Goal: Book appointment/travel/reservation

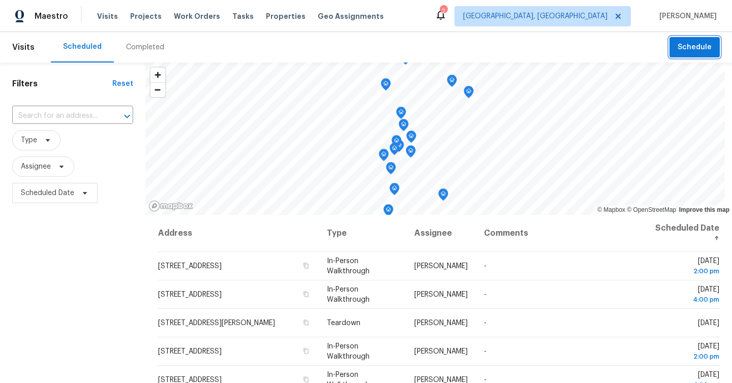
click at [701, 48] on span "Schedule" at bounding box center [694, 47] width 34 height 13
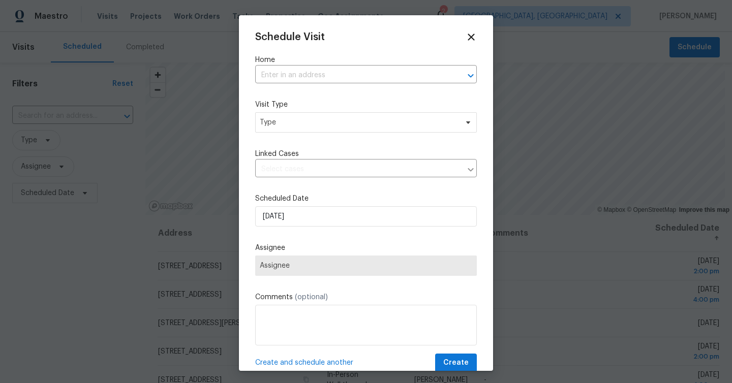
click at [454, 137] on div "Schedule Visit Home ​ Visit Type Type Linked Cases ​ Scheduled Date [DATE] Assi…" at bounding box center [366, 202] width 222 height 341
click at [452, 126] on span "Type" at bounding box center [359, 122] width 198 height 10
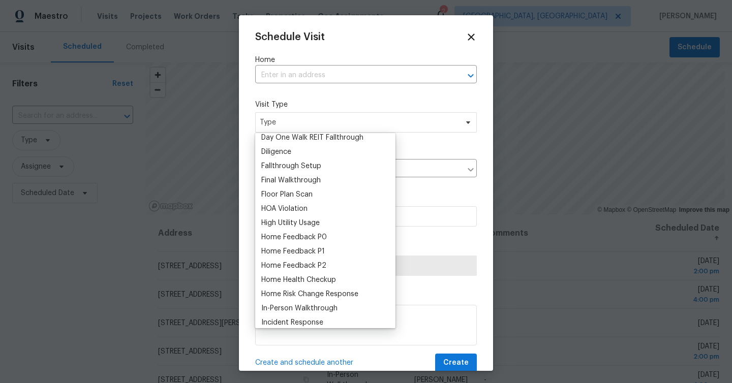
scroll to position [220, 0]
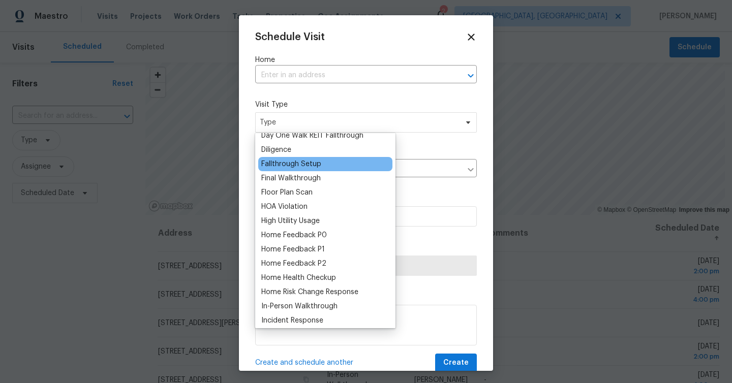
click at [321, 160] on div "Fallthrough Setup" at bounding box center [325, 164] width 134 height 14
click at [298, 167] on div "Fallthrough Setup" at bounding box center [291, 164] width 60 height 10
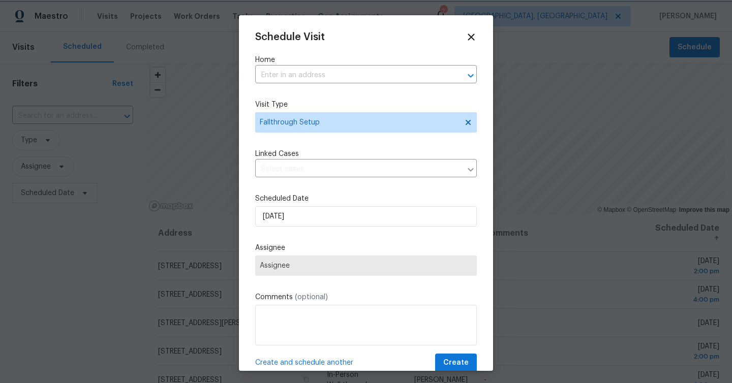
scroll to position [18, 0]
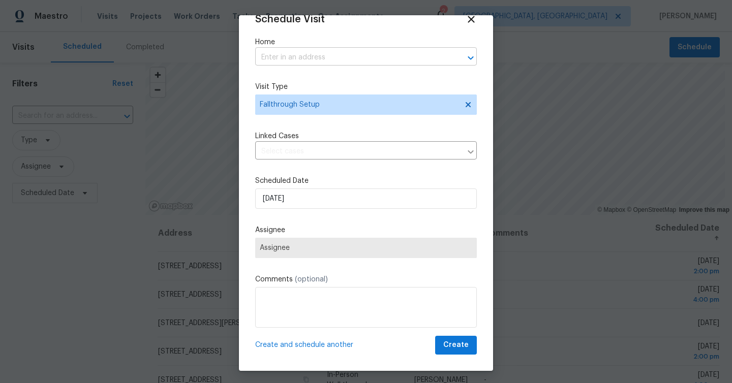
click at [386, 55] on input "text" at bounding box center [351, 58] width 193 height 16
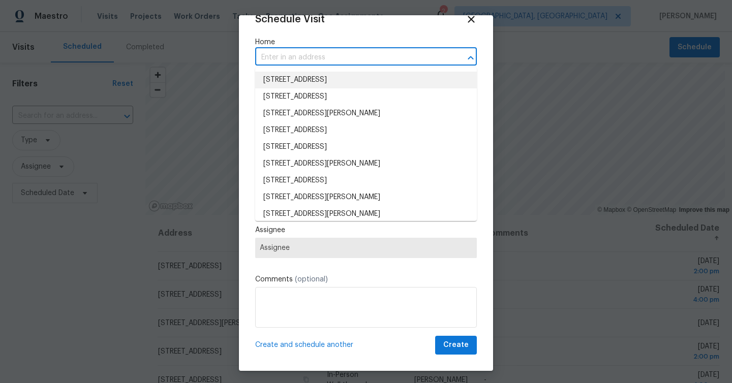
click at [367, 79] on li "[STREET_ADDRESS]" at bounding box center [366, 80] width 222 height 17
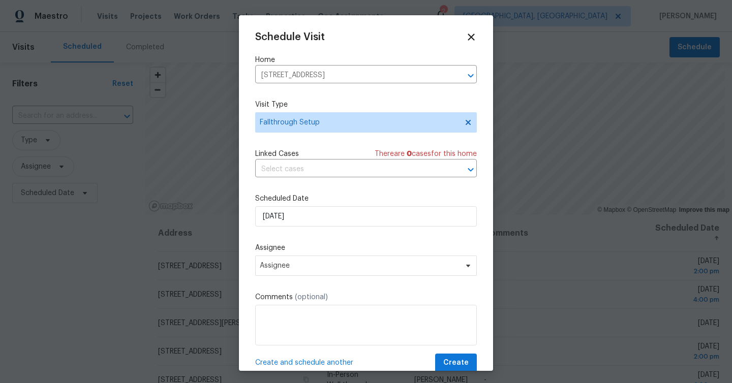
scroll to position [18, 0]
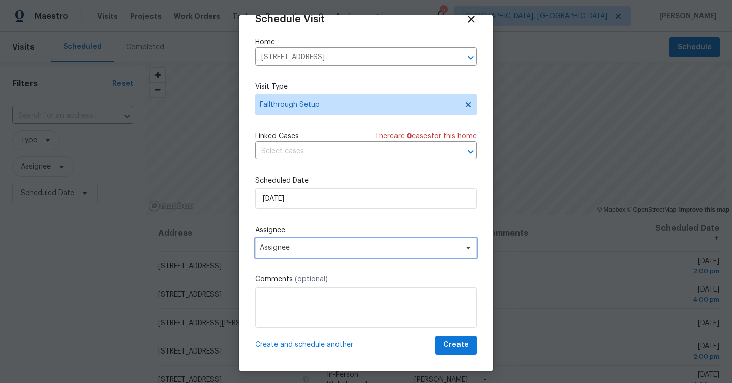
click at [451, 247] on span "Assignee" at bounding box center [359, 248] width 199 height 8
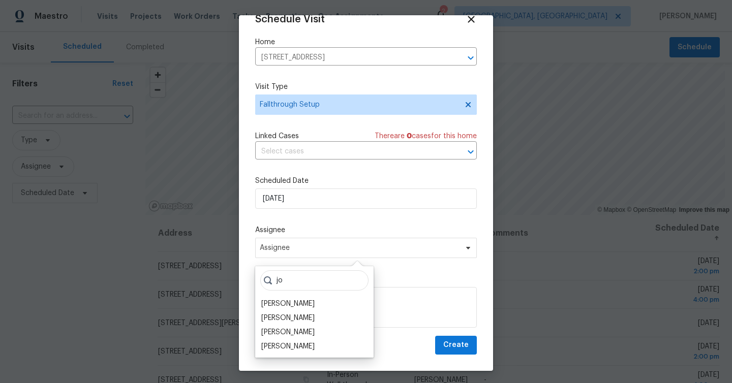
type input "j"
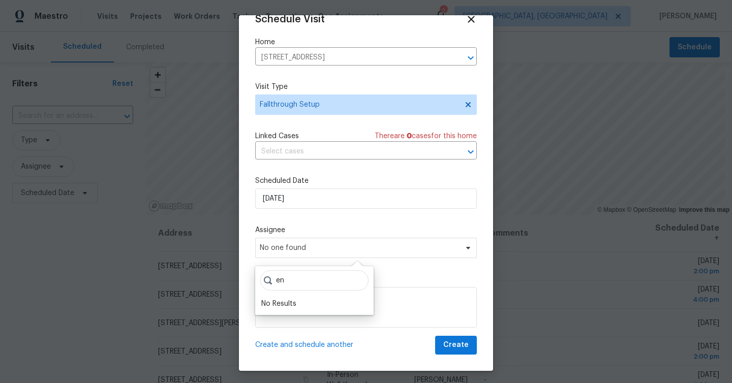
type input "e"
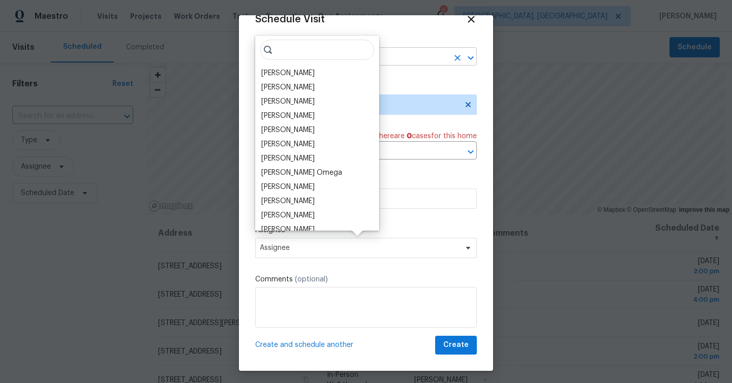
click at [467, 58] on icon "Open" at bounding box center [470, 58] width 12 height 12
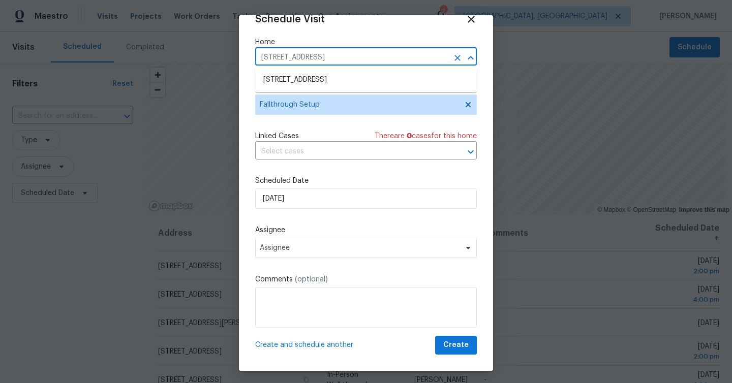
click at [467, 58] on icon "Close" at bounding box center [470, 58] width 12 height 12
click at [457, 56] on icon "Clear" at bounding box center [457, 58] width 6 height 6
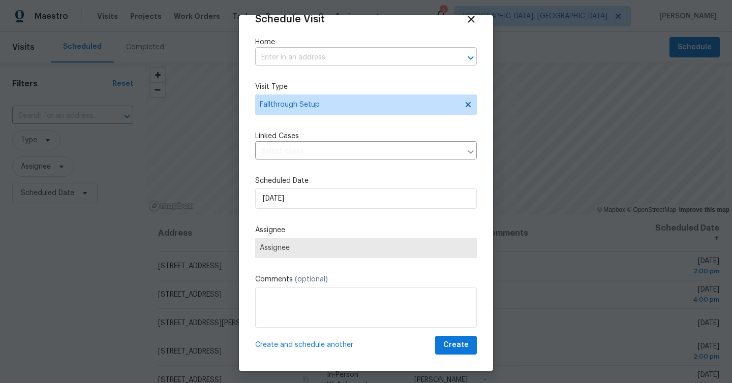
click at [382, 56] on input "text" at bounding box center [351, 58] width 193 height 16
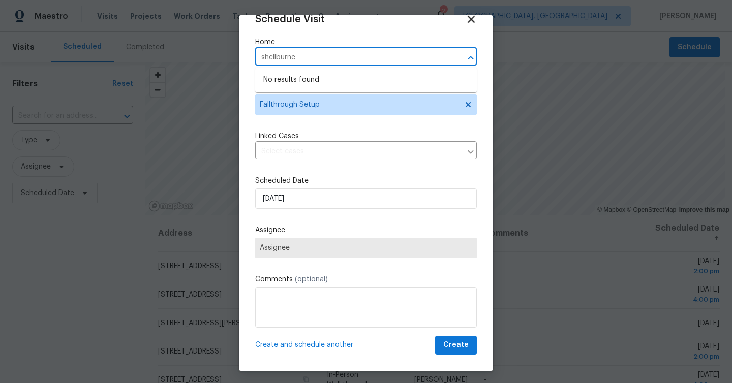
type input "shellburne"
click at [469, 16] on icon at bounding box center [471, 19] width 7 height 7
